Goal: Task Accomplishment & Management: Complete application form

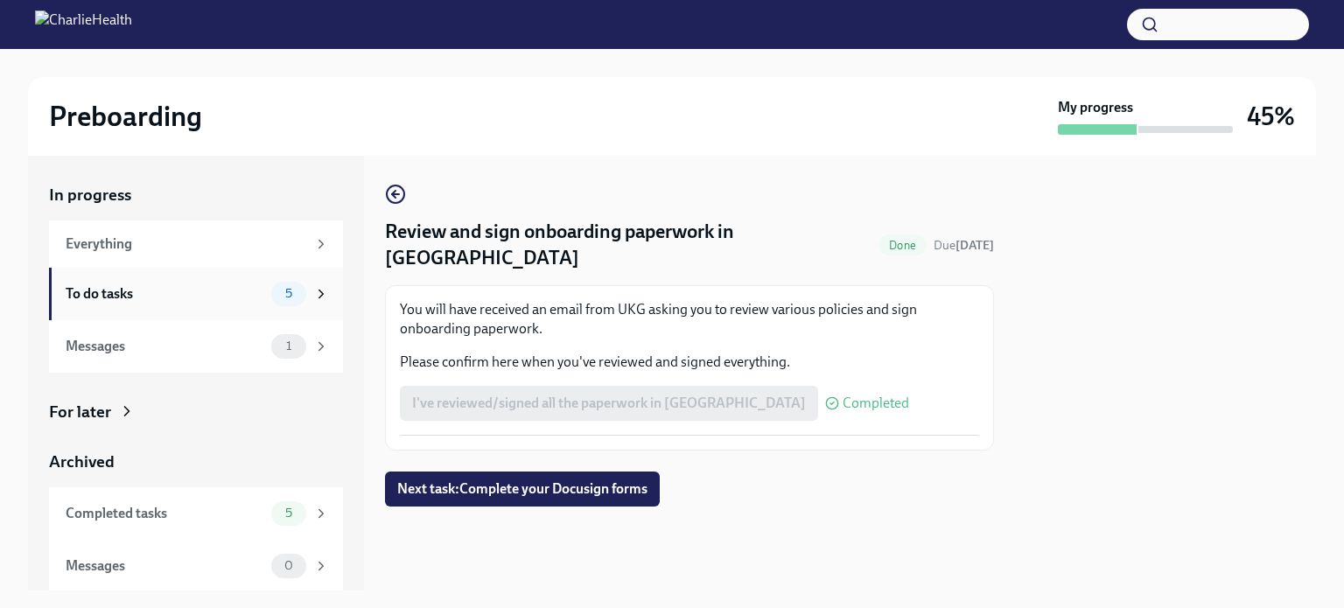
click at [207, 283] on div "To do tasks 5" at bounding box center [197, 294] width 263 height 25
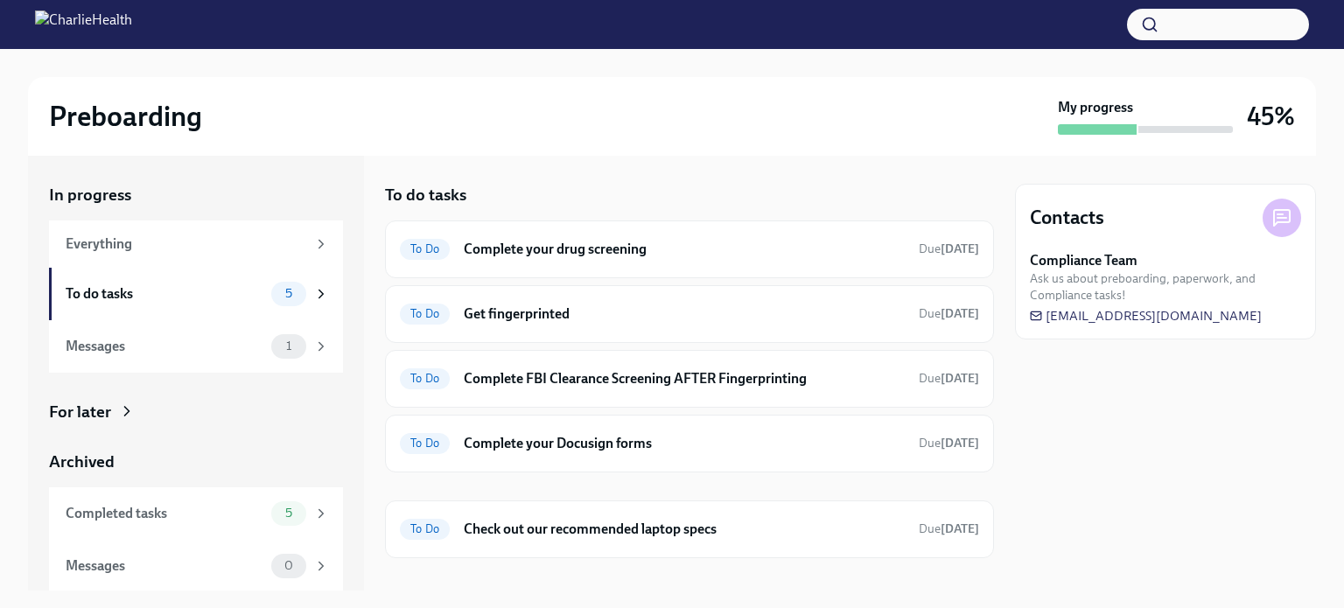
scroll to position [21, 0]
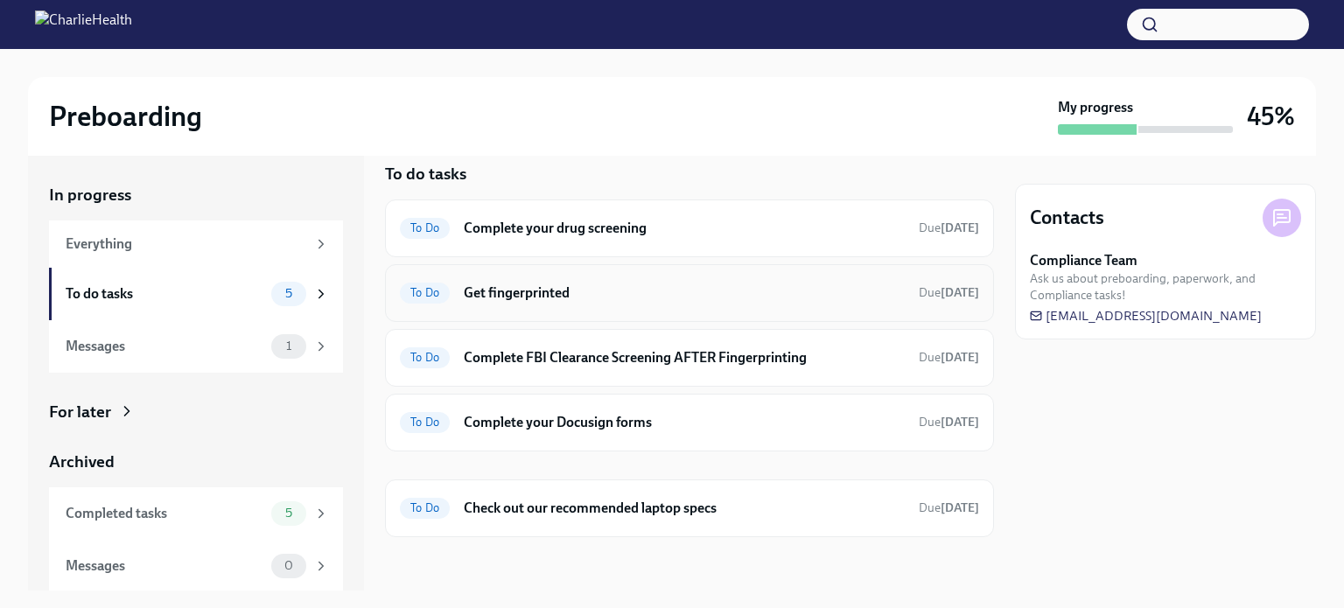
click at [501, 299] on h6 "Get fingerprinted" at bounding box center [684, 293] width 441 height 19
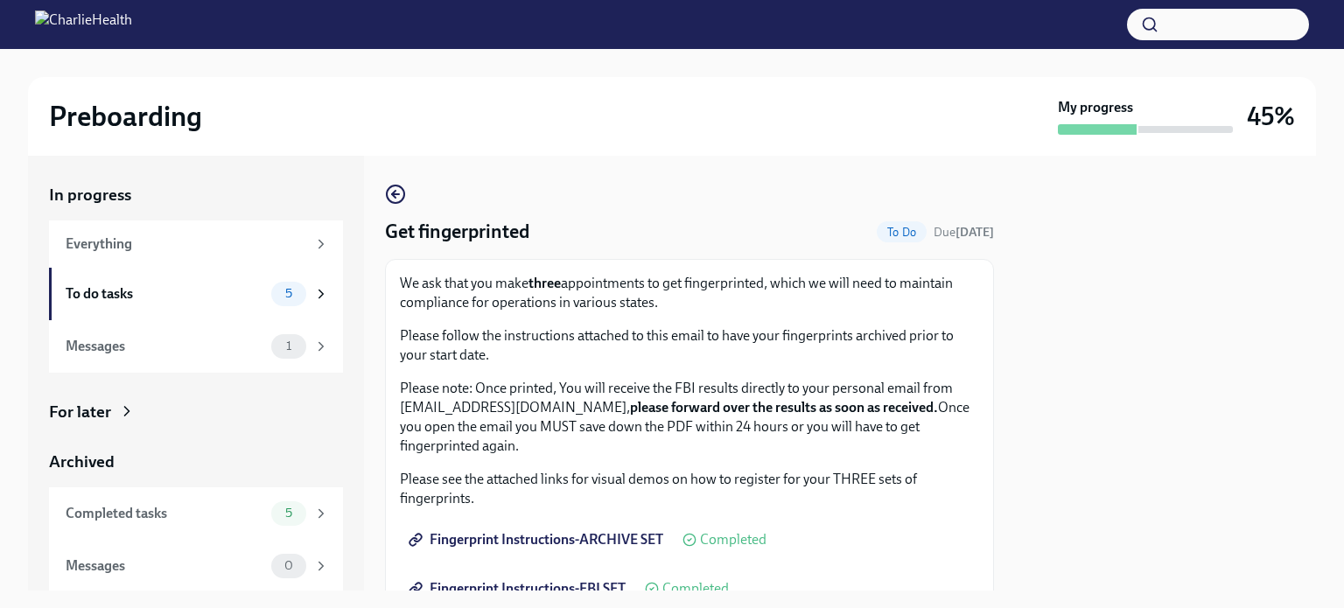
scroll to position [229, 0]
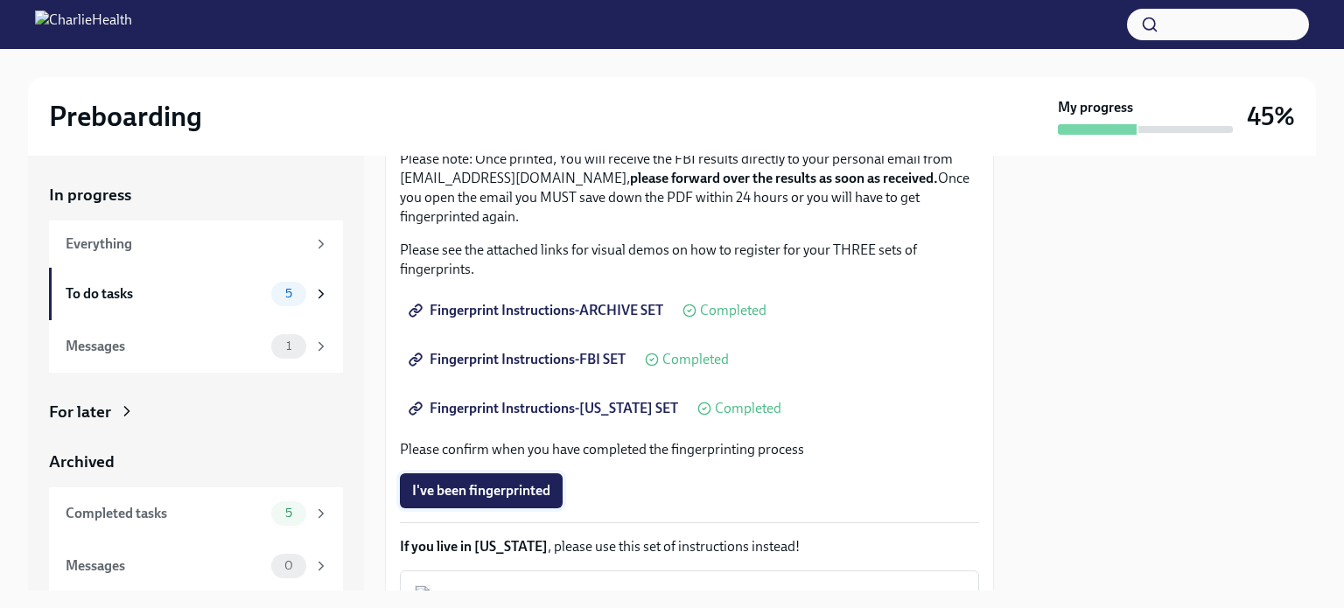
click at [472, 490] on span "I've been fingerprinted" at bounding box center [481, 491] width 138 height 18
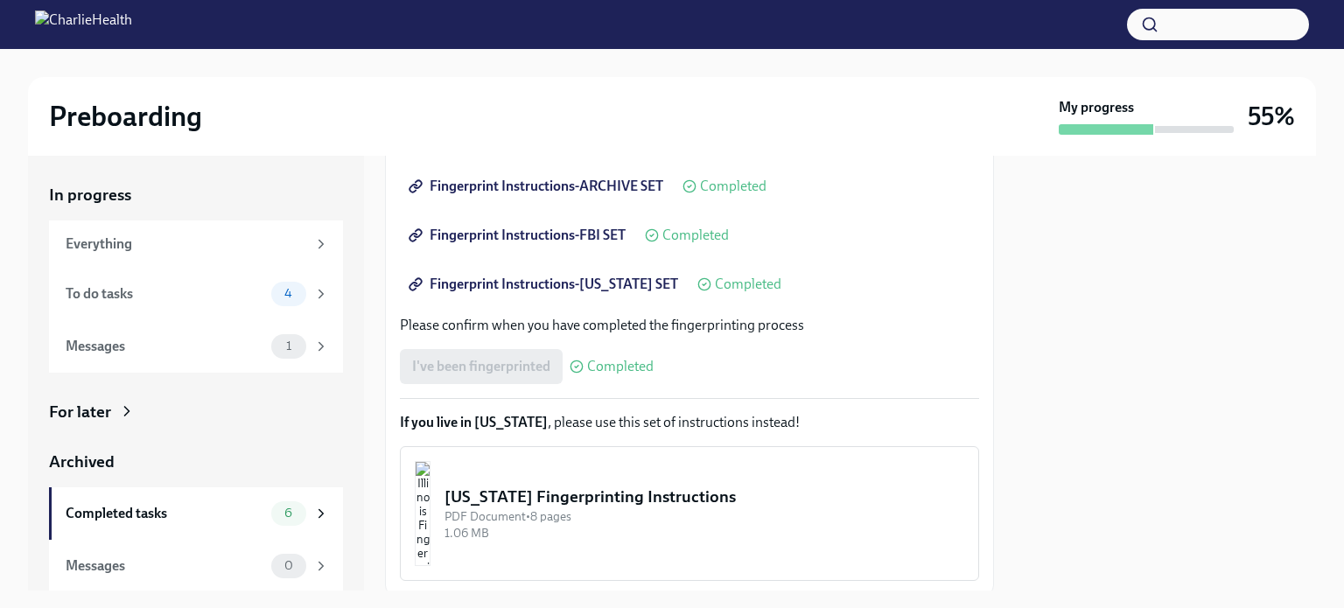
scroll to position [469, 0]
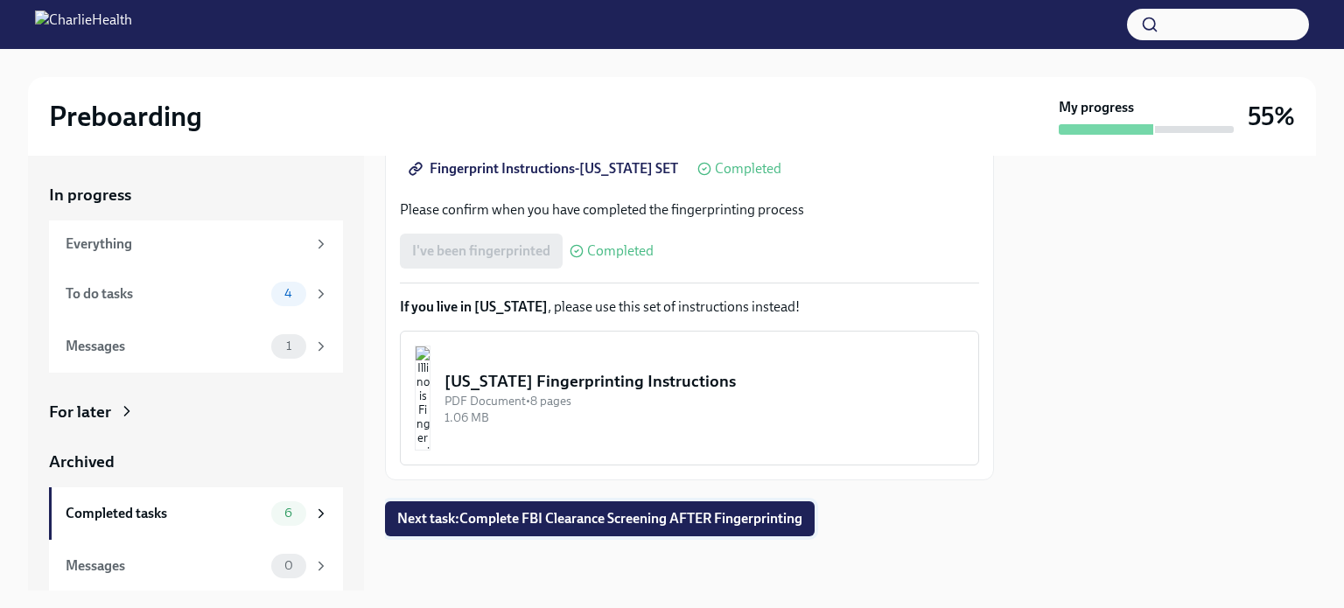
click at [508, 525] on span "Next task : Complete FBI Clearance Screening AFTER Fingerprinting" at bounding box center [599, 519] width 405 height 18
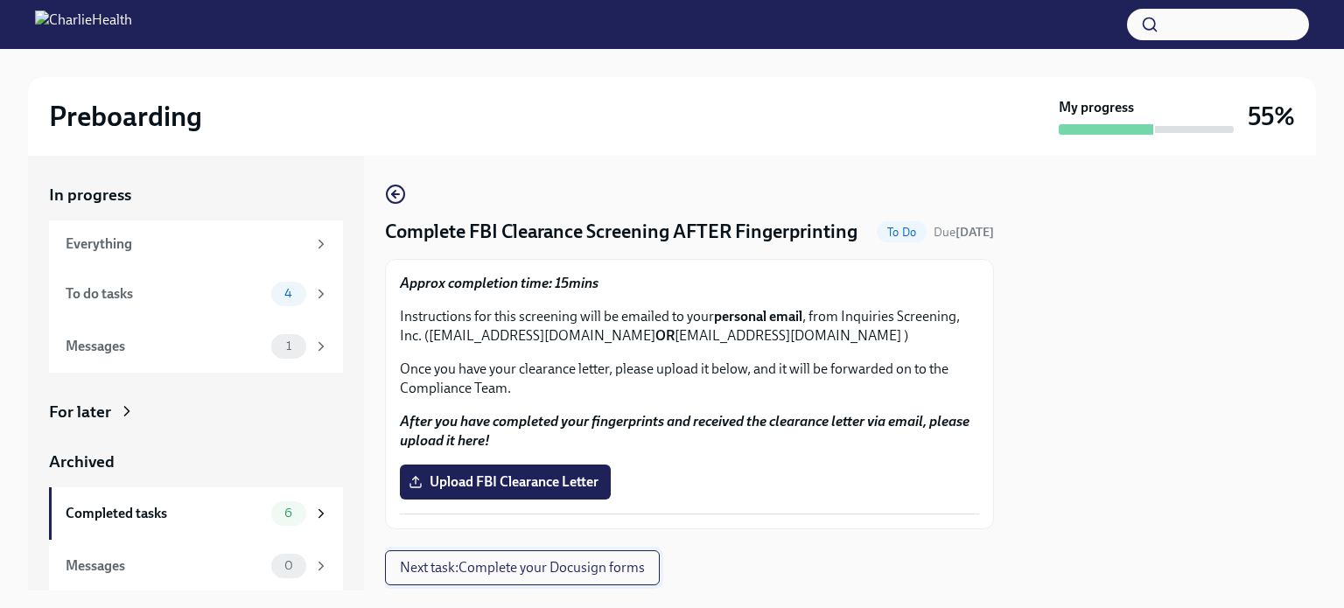
scroll to position [76, 0]
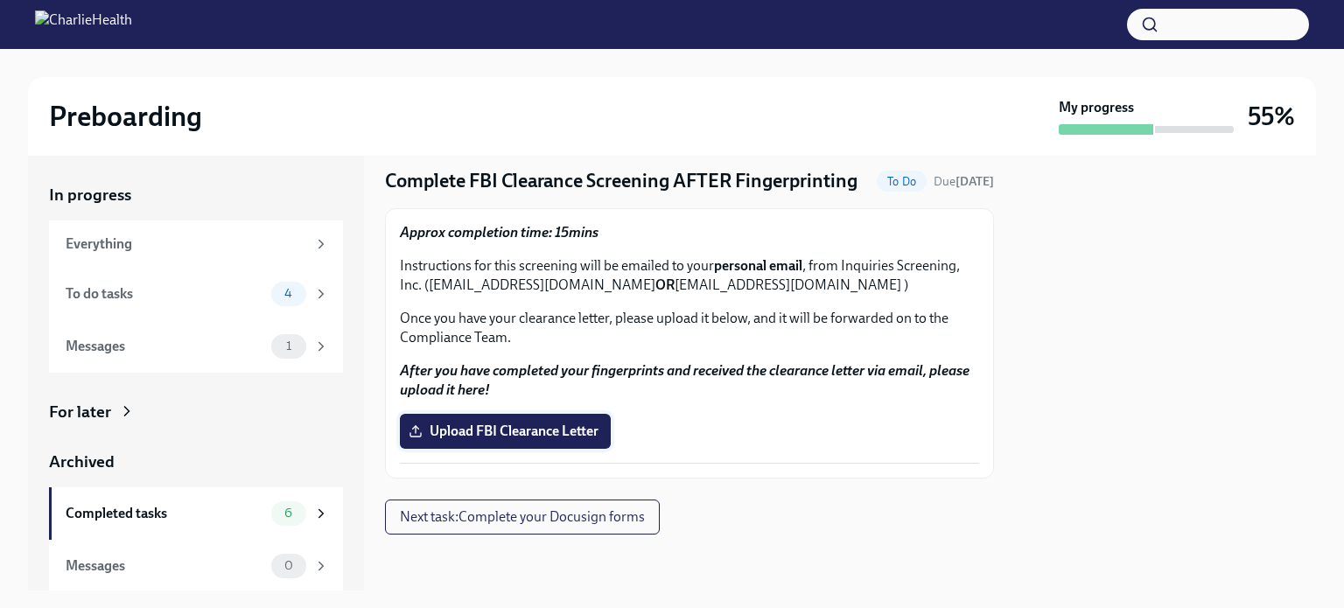
click at [515, 443] on label "Upload FBI Clearance Letter" at bounding box center [505, 431] width 211 height 35
click at [0, 0] on input "Upload FBI Clearance Letter" at bounding box center [0, 0] width 0 height 0
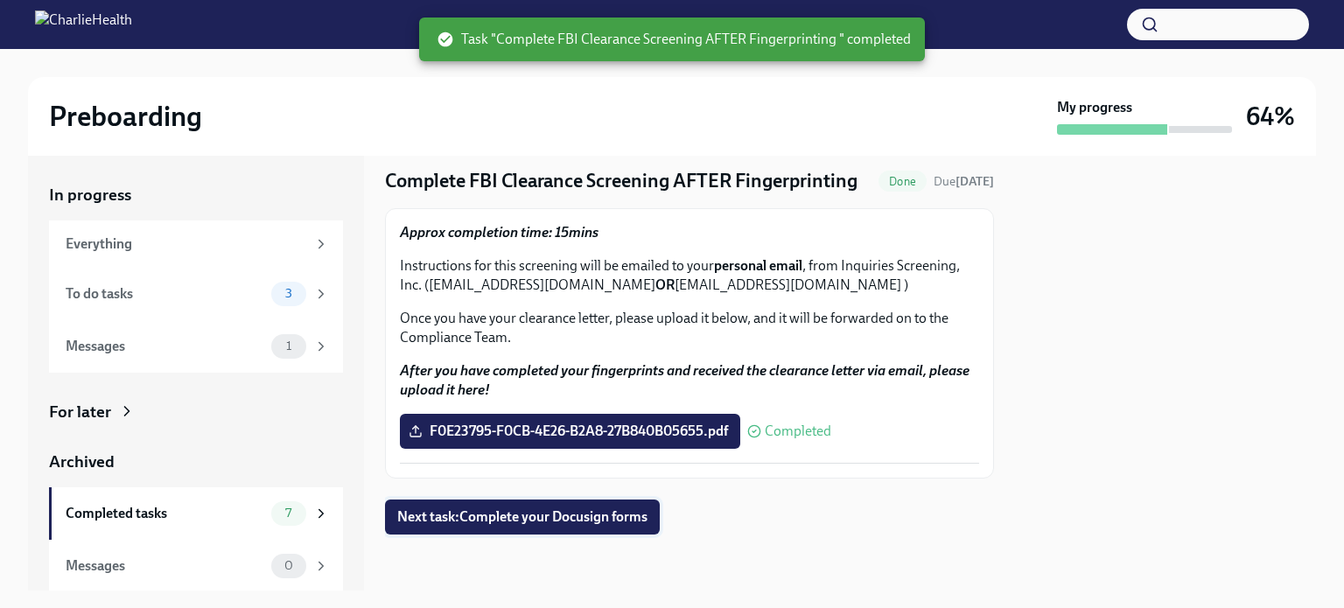
click at [609, 516] on span "Next task : Complete your Docusign forms" at bounding box center [522, 517] width 250 height 18
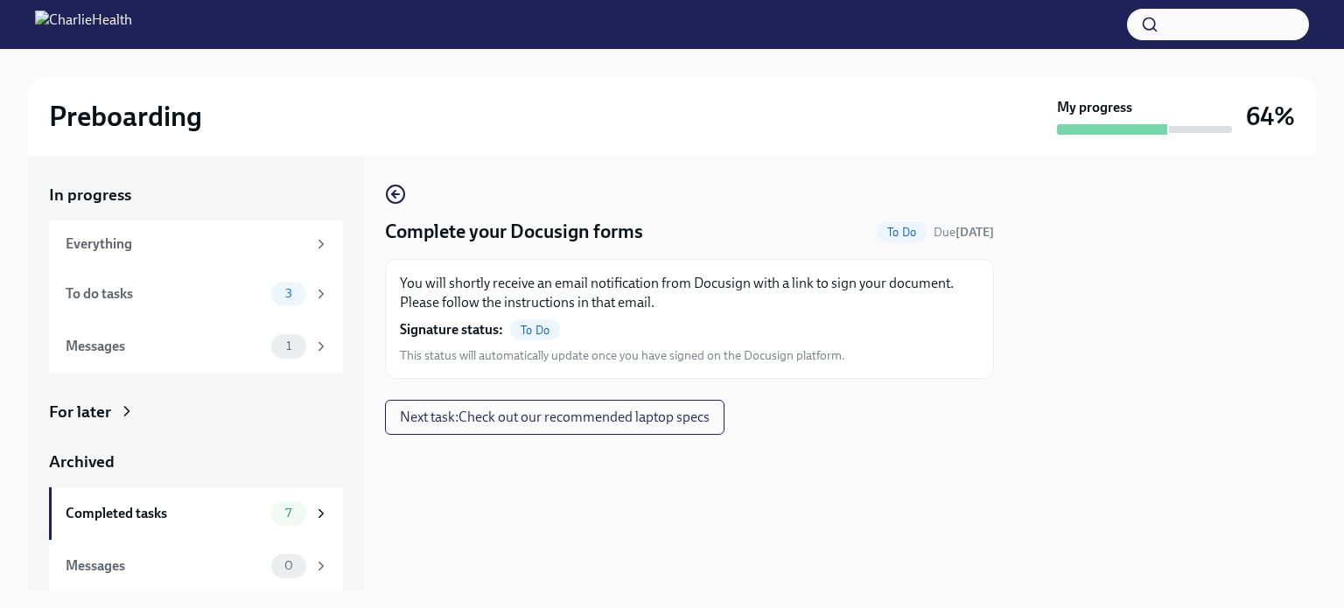
click at [536, 289] on p "You will shortly receive an email notification from Docusign with a link to sig…" at bounding box center [689, 293] width 579 height 39
click at [542, 326] on span "To Do" at bounding box center [535, 330] width 50 height 13
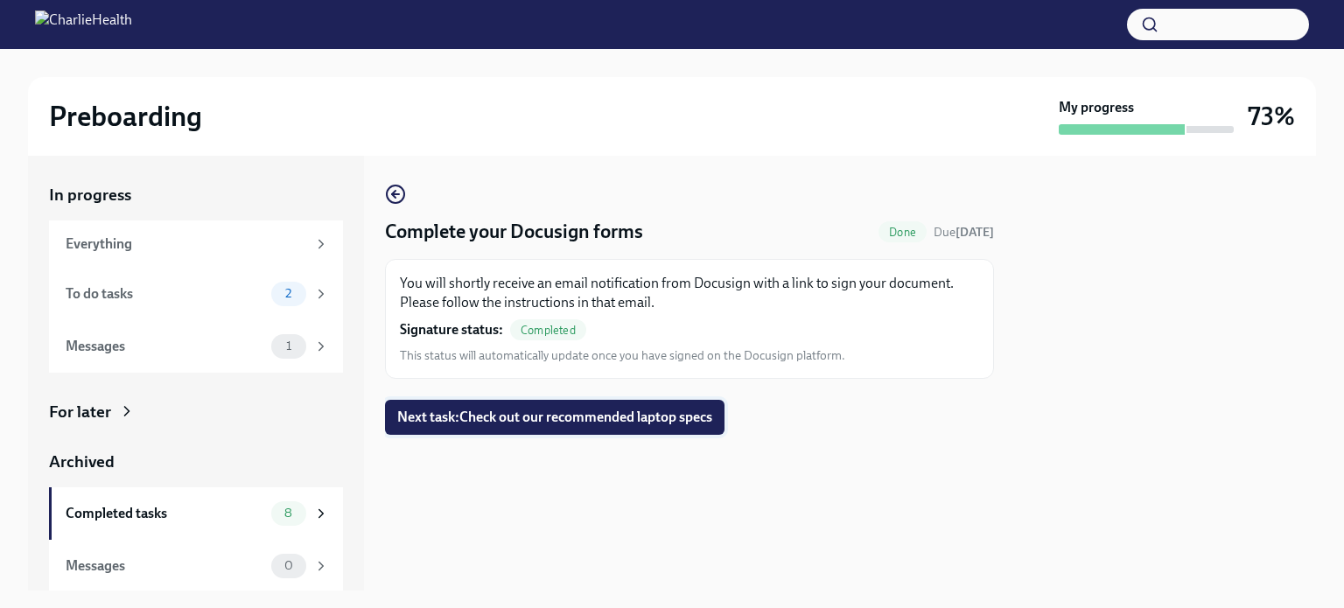
click at [515, 416] on span "Next task : Check out our recommended laptop specs" at bounding box center [554, 418] width 315 height 18
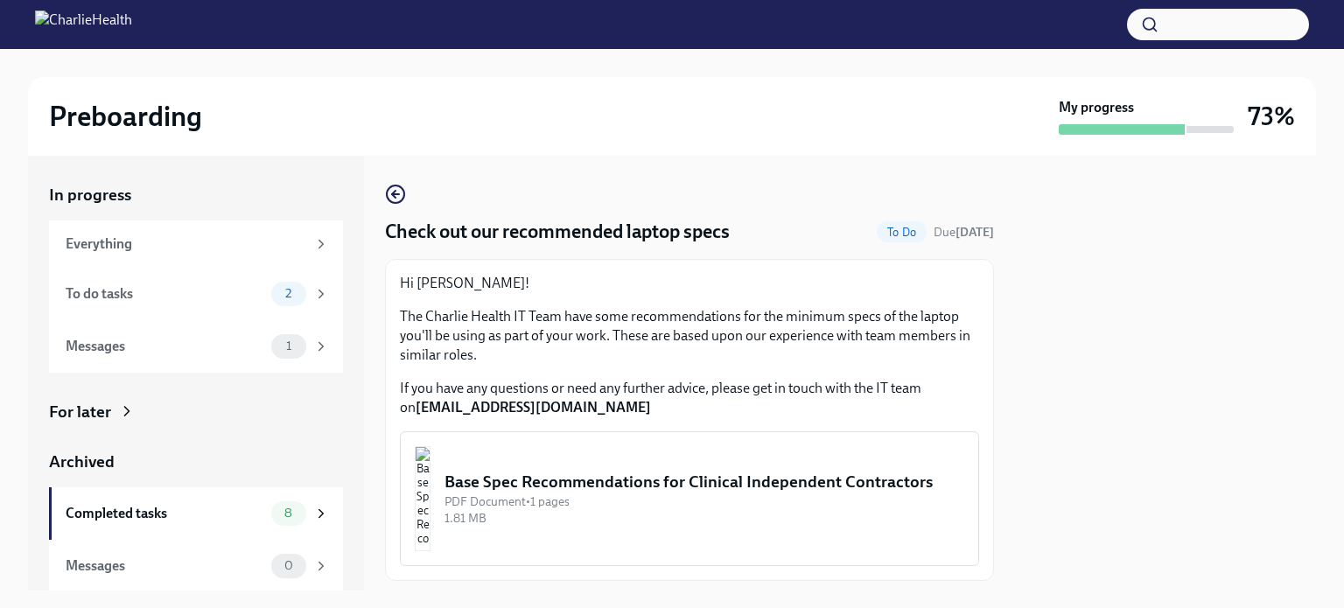
scroll to position [46, 0]
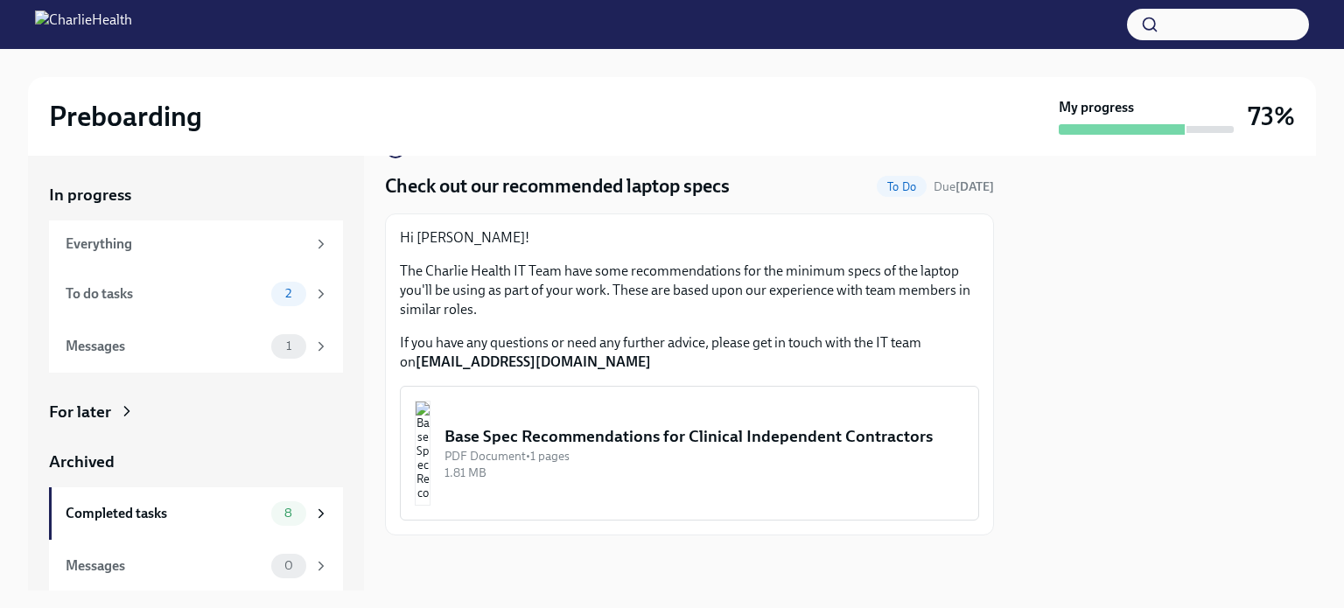
click at [431, 454] on img "button" at bounding box center [423, 453] width 16 height 105
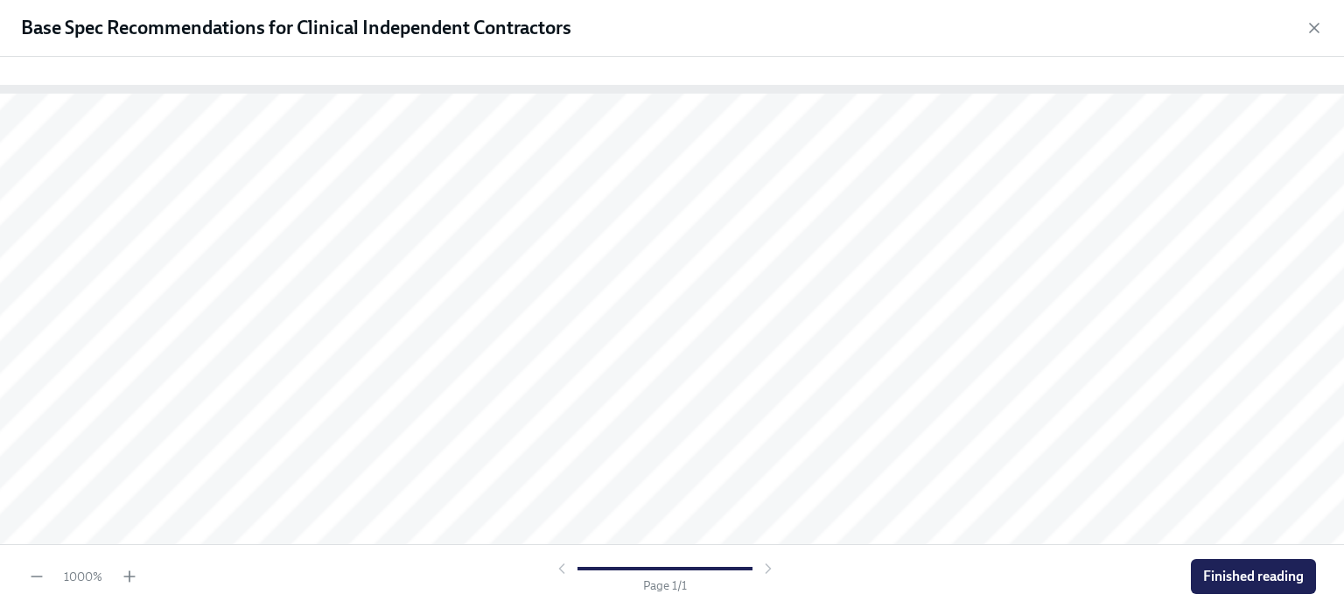
scroll to position [0, 0]
click at [1288, 570] on span "Finished reading" at bounding box center [1253, 577] width 101 height 18
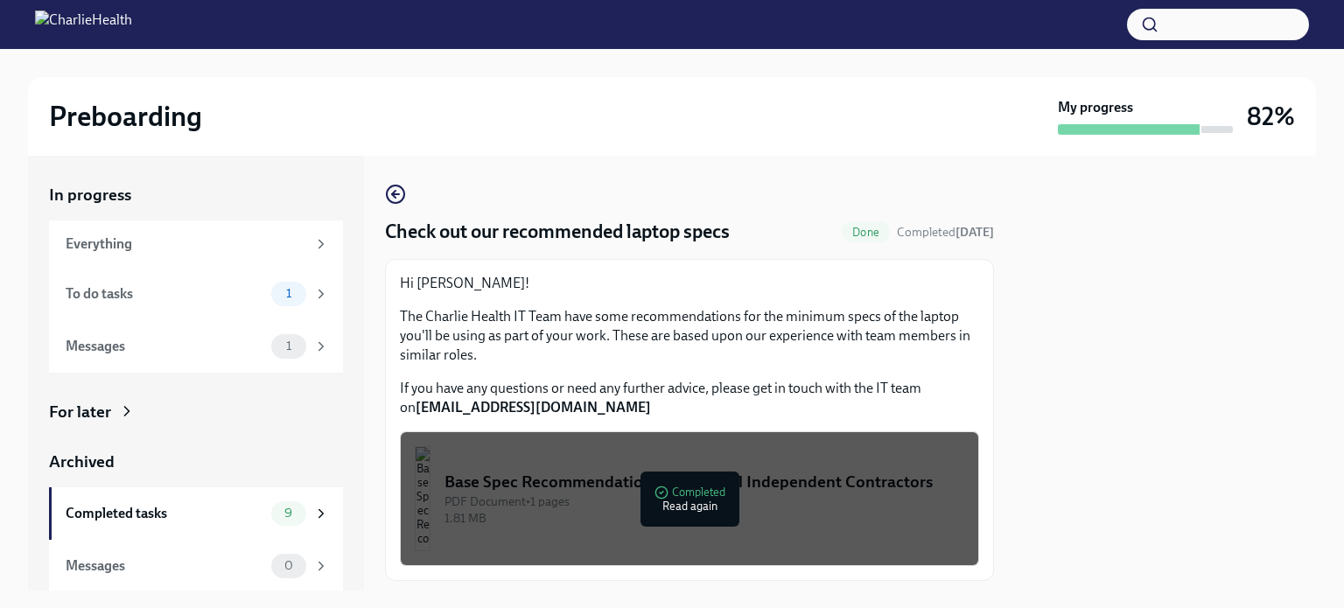
scroll to position [46, 0]
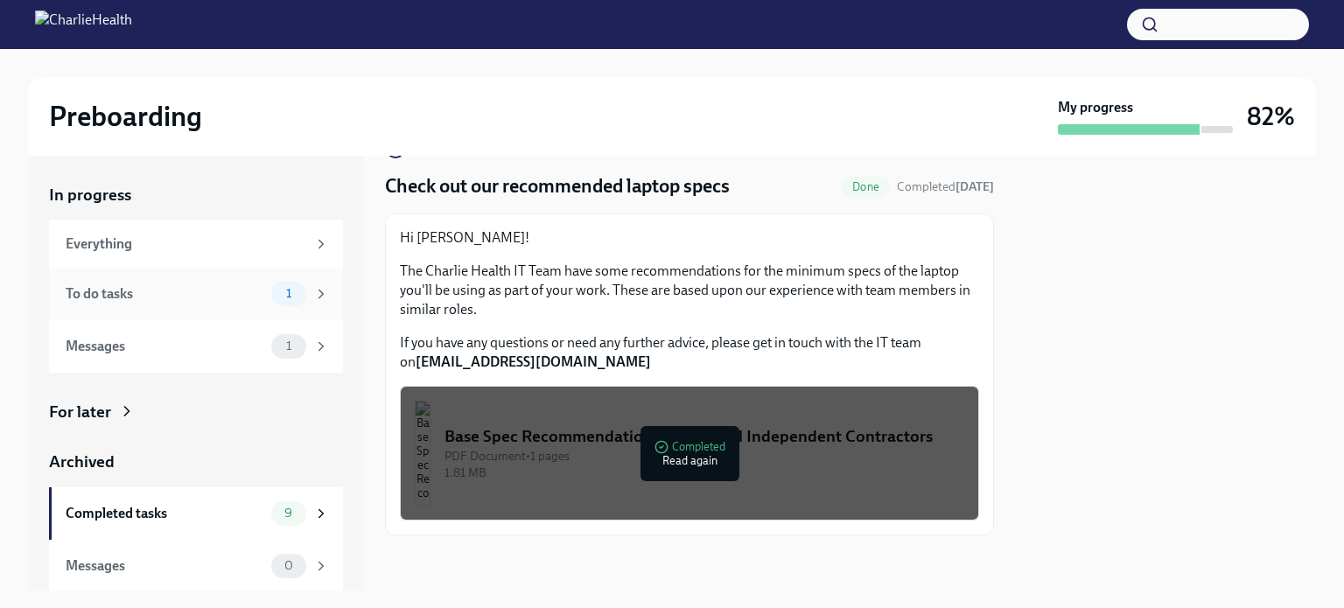
click at [211, 284] on div "To do tasks" at bounding box center [165, 293] width 199 height 19
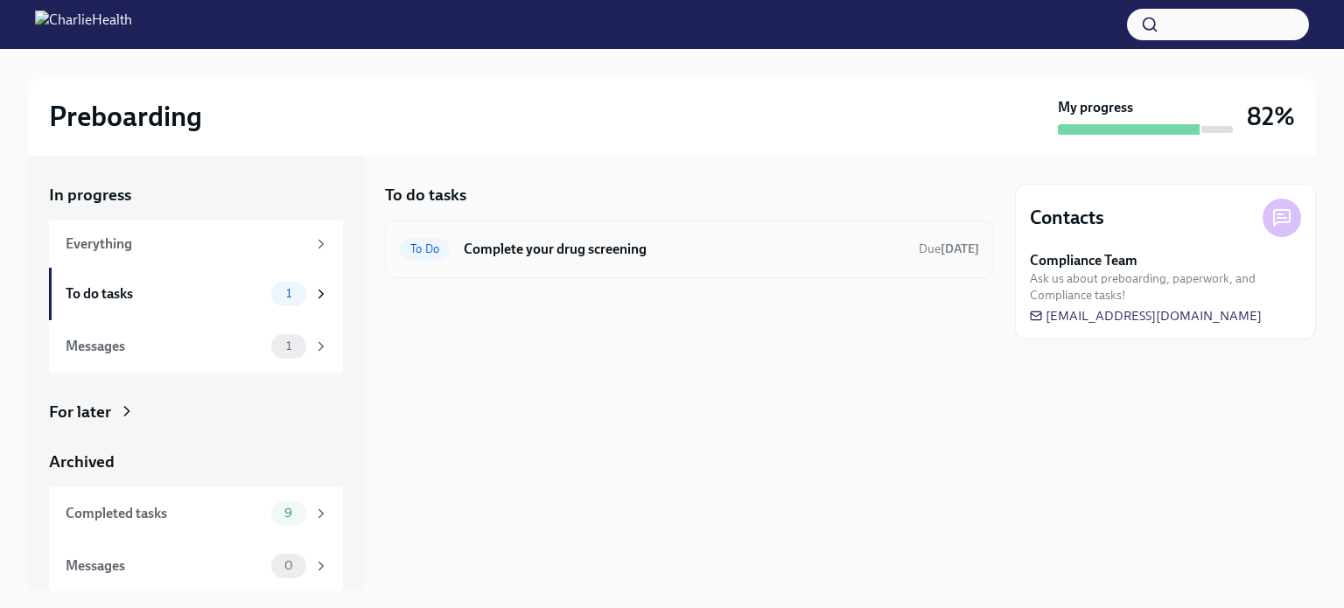
click at [497, 244] on h6 "Complete your drug screening" at bounding box center [684, 249] width 441 height 19
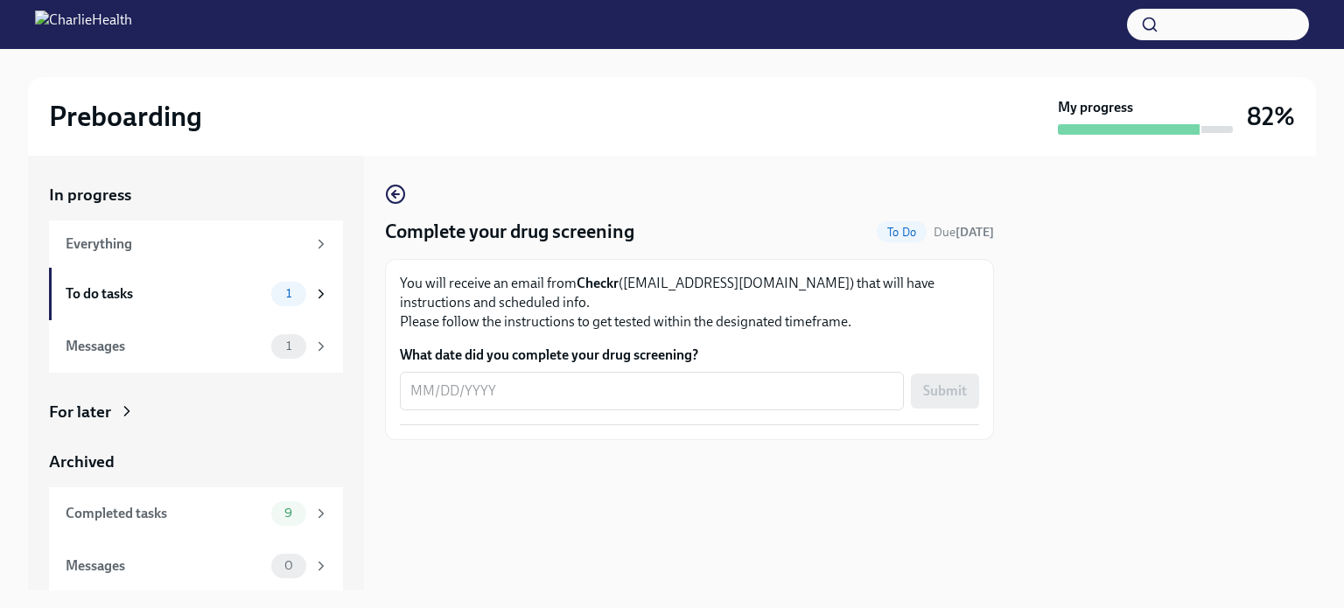
scroll to position [1, 0]
